Goal: Understand process/instructions

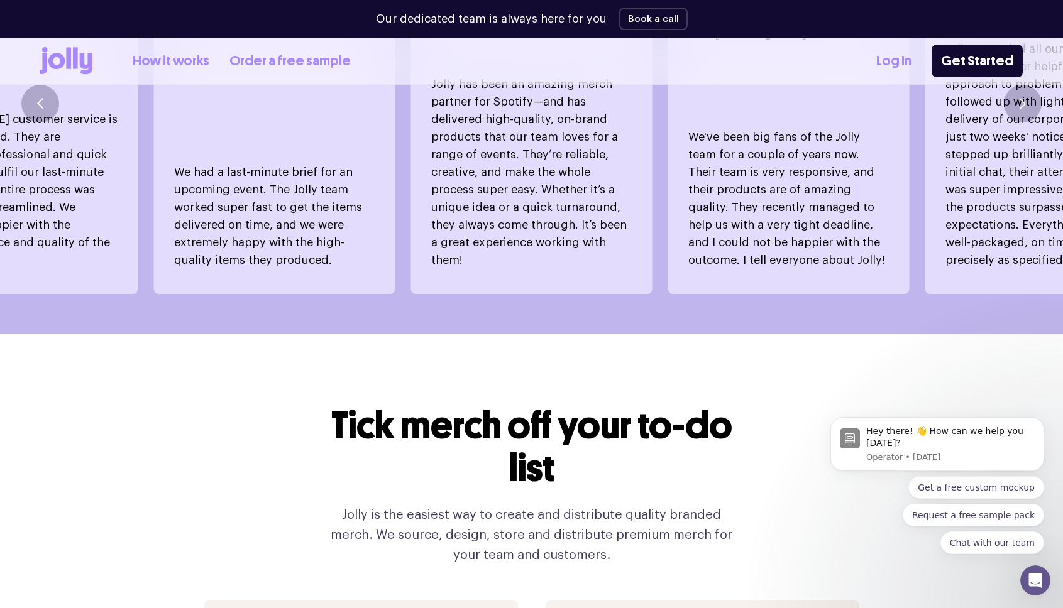
scroll to position [953, 0]
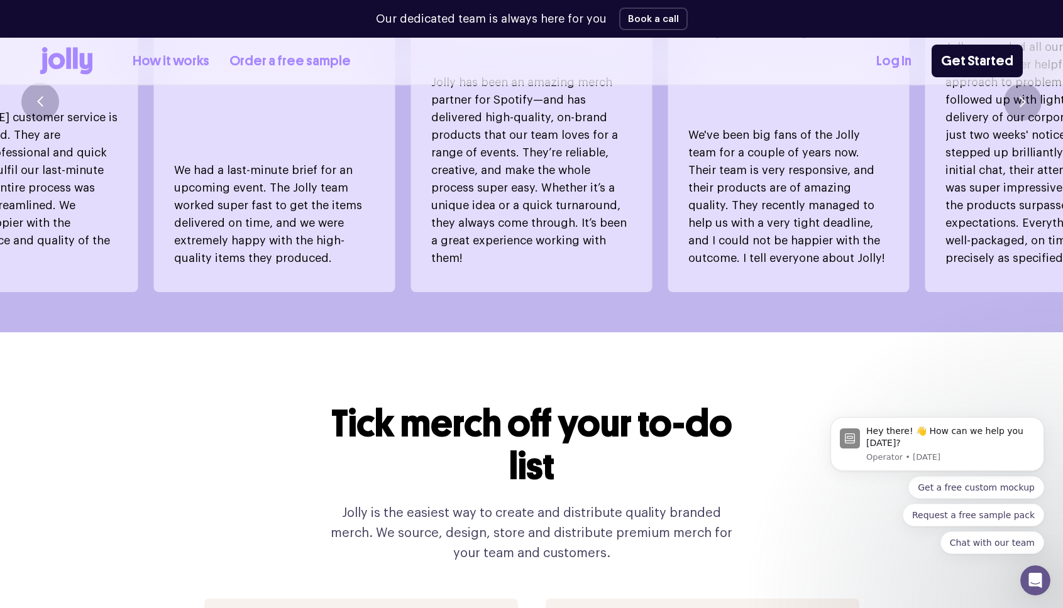
click at [172, 62] on link "How it works" at bounding box center [171, 61] width 77 height 21
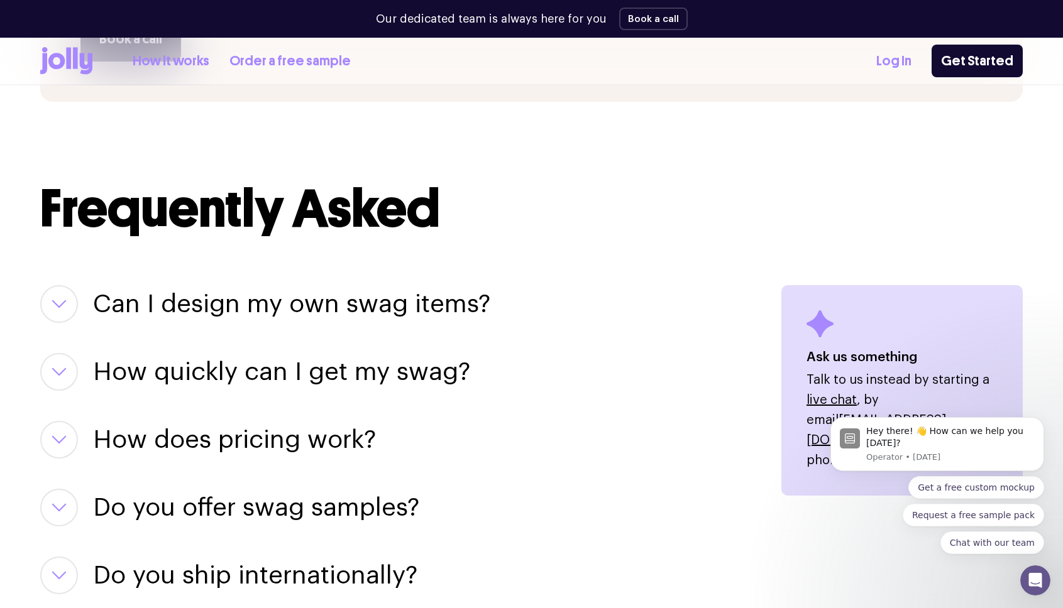
scroll to position [1432, 0]
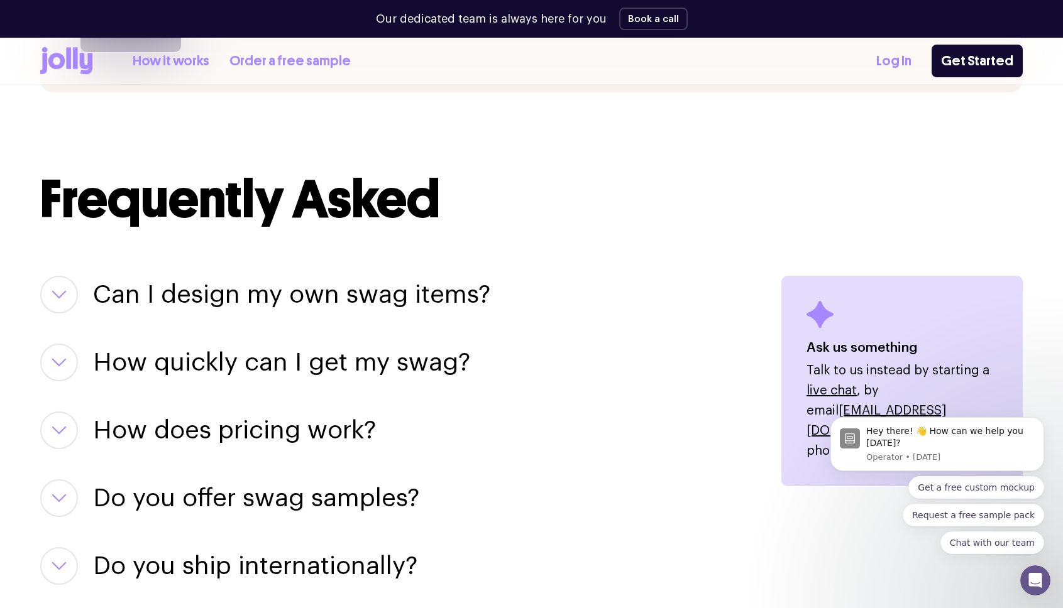
click at [65, 283] on button "button" at bounding box center [59, 295] width 38 height 38
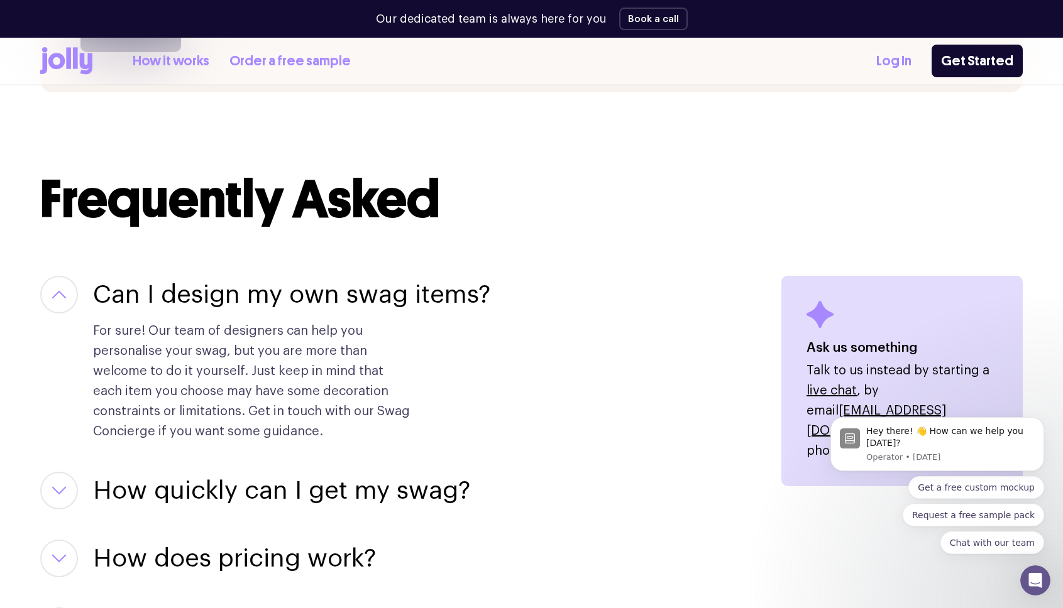
click at [71, 295] on button "button" at bounding box center [59, 295] width 38 height 38
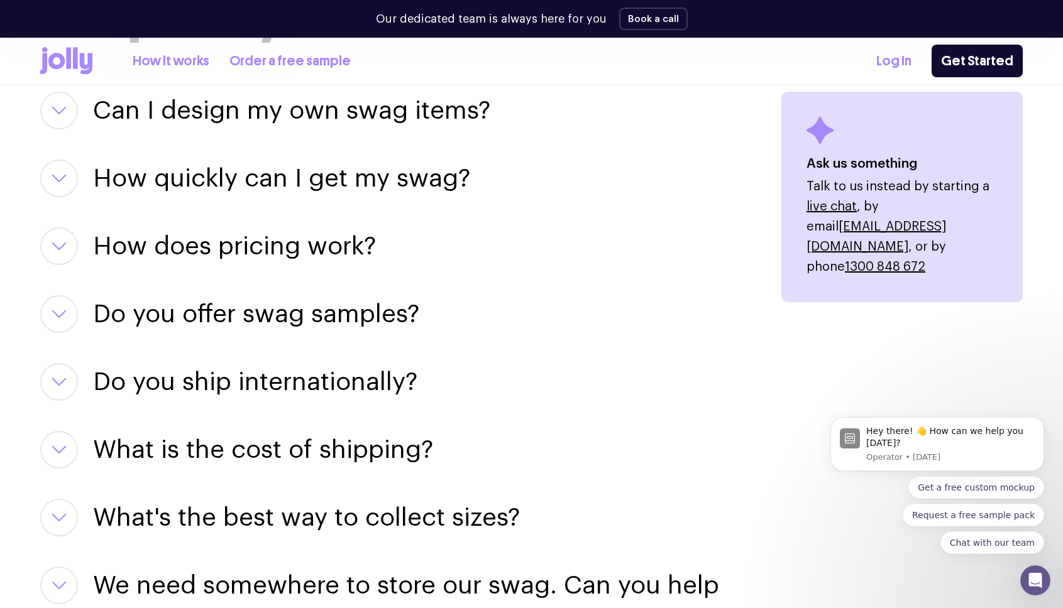
scroll to position [1630, 0]
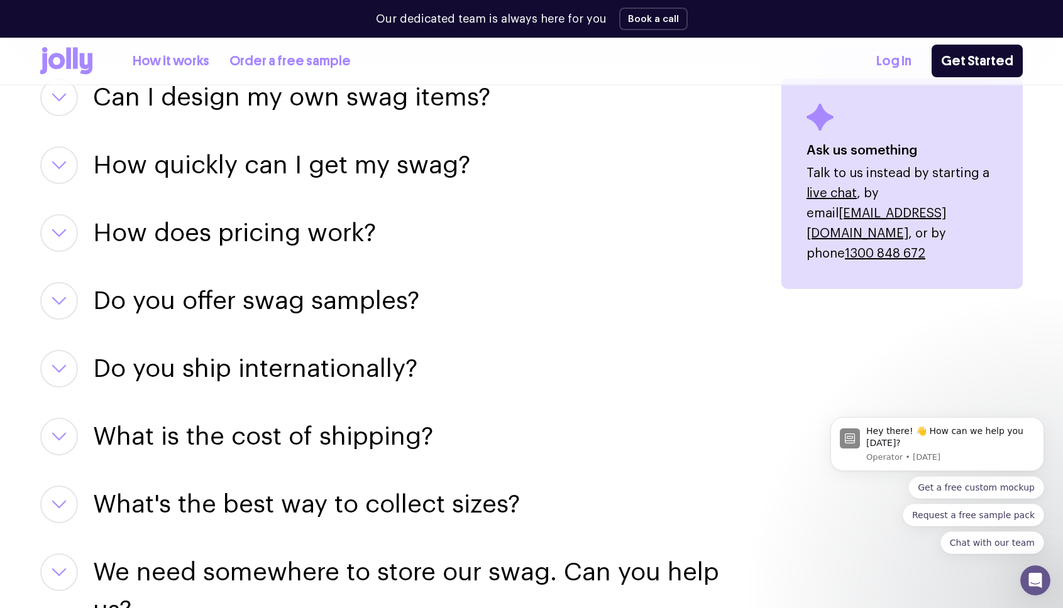
click at [62, 308] on button "button" at bounding box center [59, 301] width 38 height 38
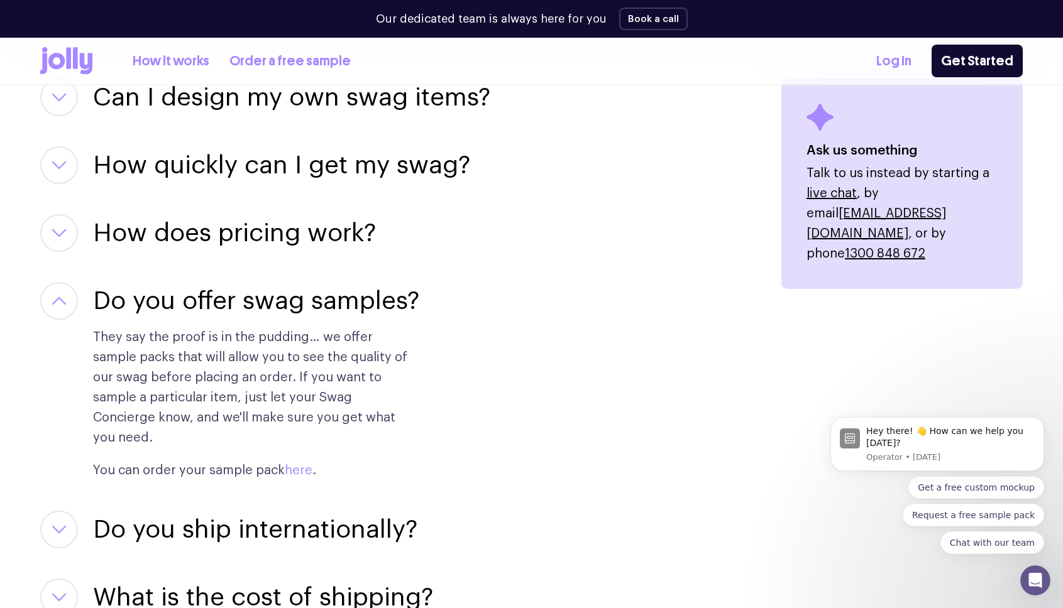
click at [290, 464] on link "here" at bounding box center [299, 470] width 28 height 13
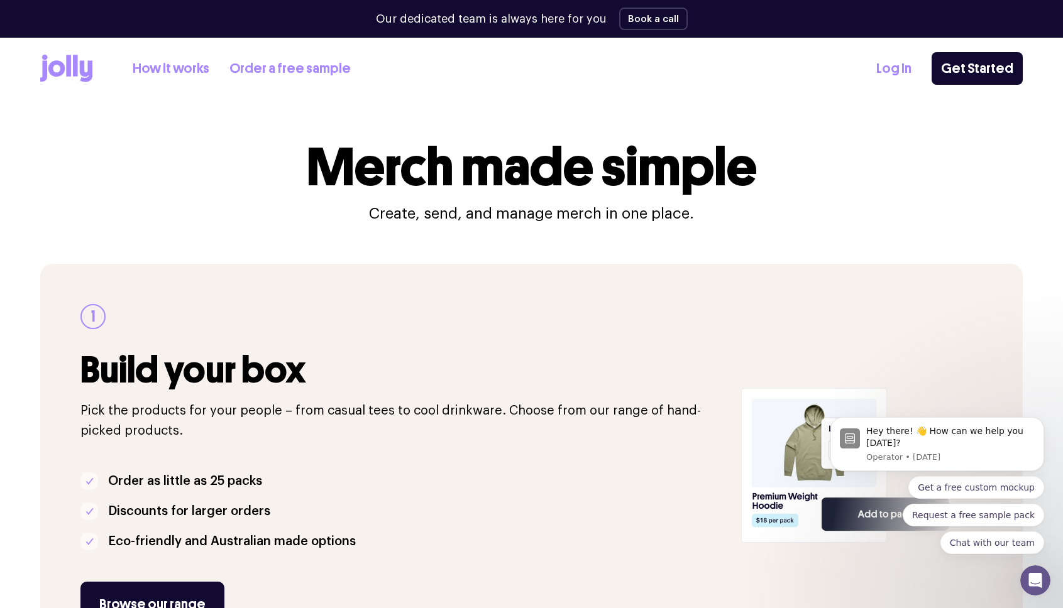
click at [148, 67] on link "How it works" at bounding box center [171, 68] width 77 height 21
click at [176, 70] on link "How it works" at bounding box center [171, 68] width 77 height 21
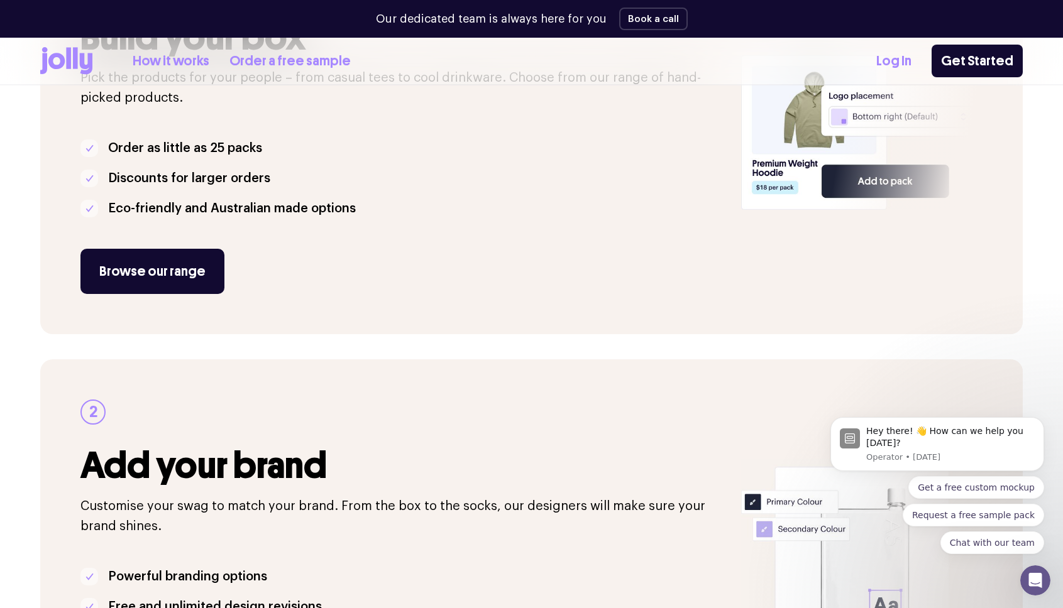
scroll to position [405, 0]
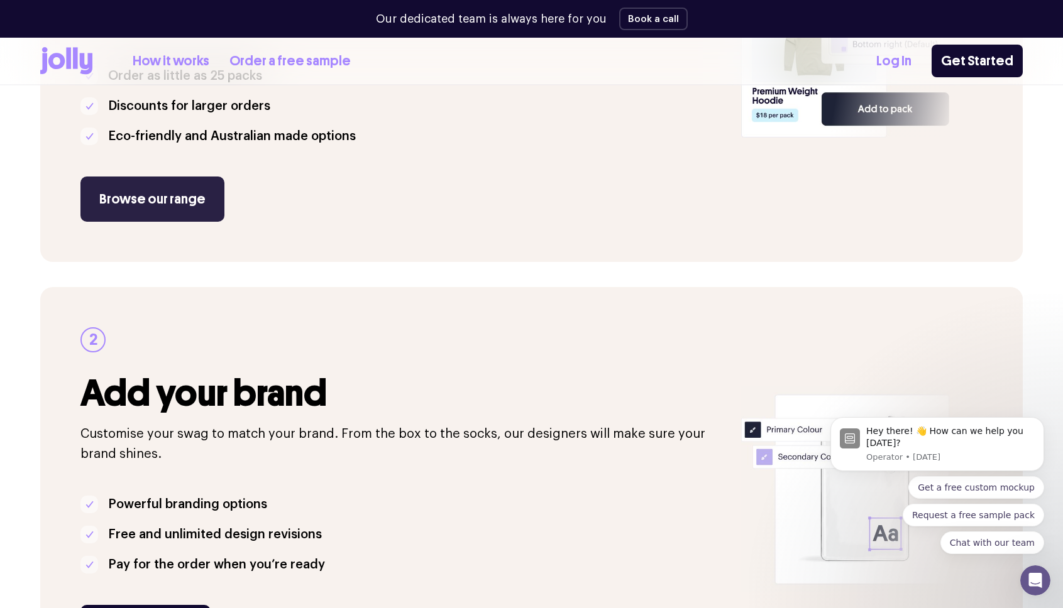
click at [163, 190] on link "Browse our range" at bounding box center [152, 199] width 144 height 45
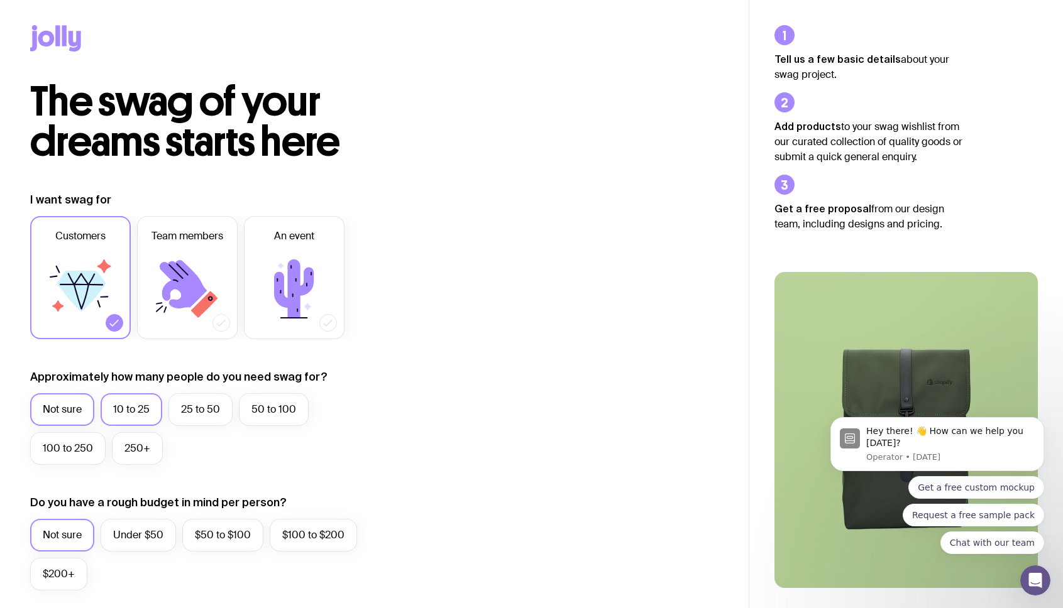
click at [122, 417] on label "10 to 25" at bounding box center [132, 409] width 62 height 33
click at [0, 0] on input "10 to 25" at bounding box center [0, 0] width 0 height 0
